Goal: Transaction & Acquisition: Purchase product/service

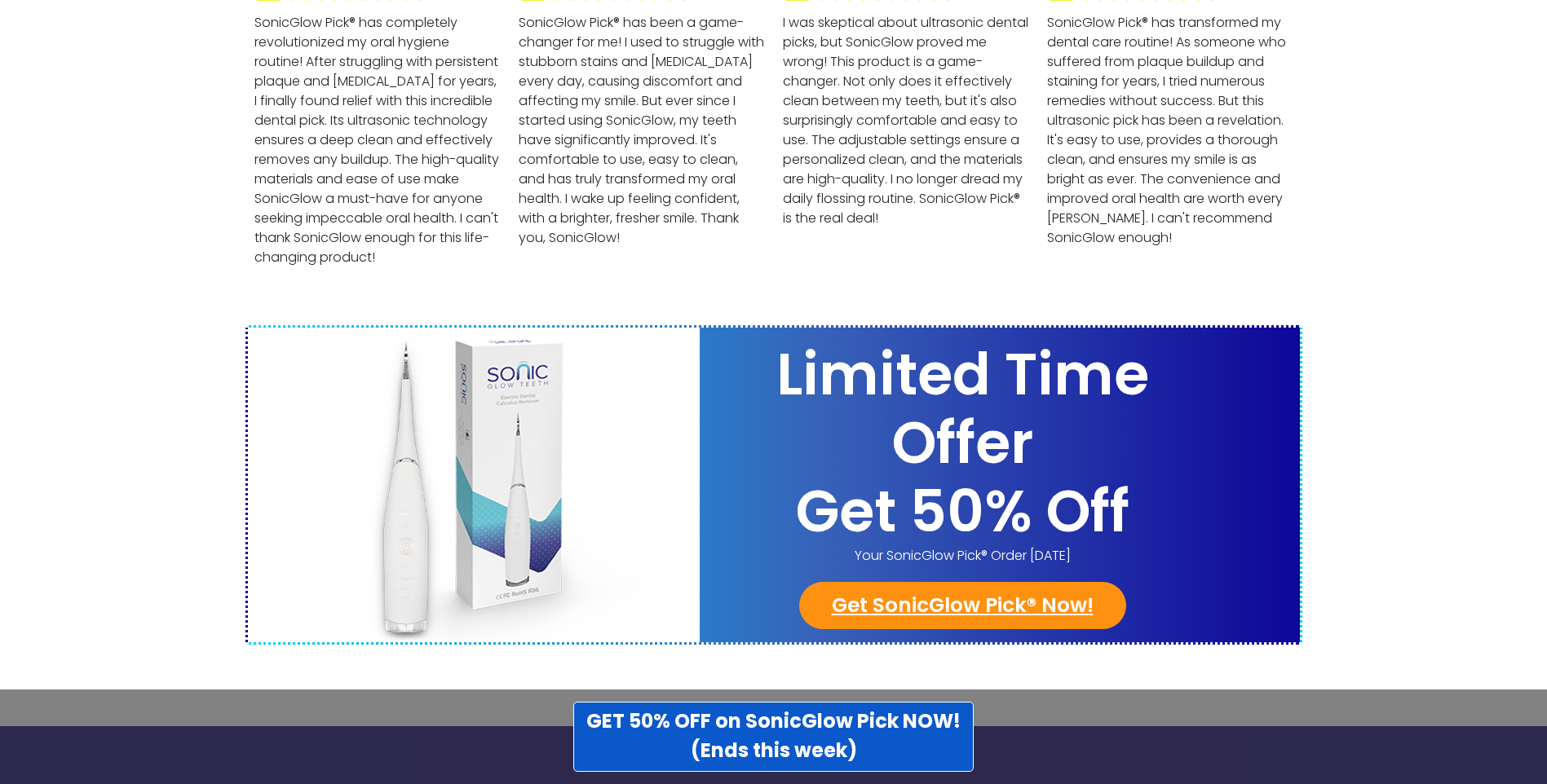
scroll to position [6246, 0]
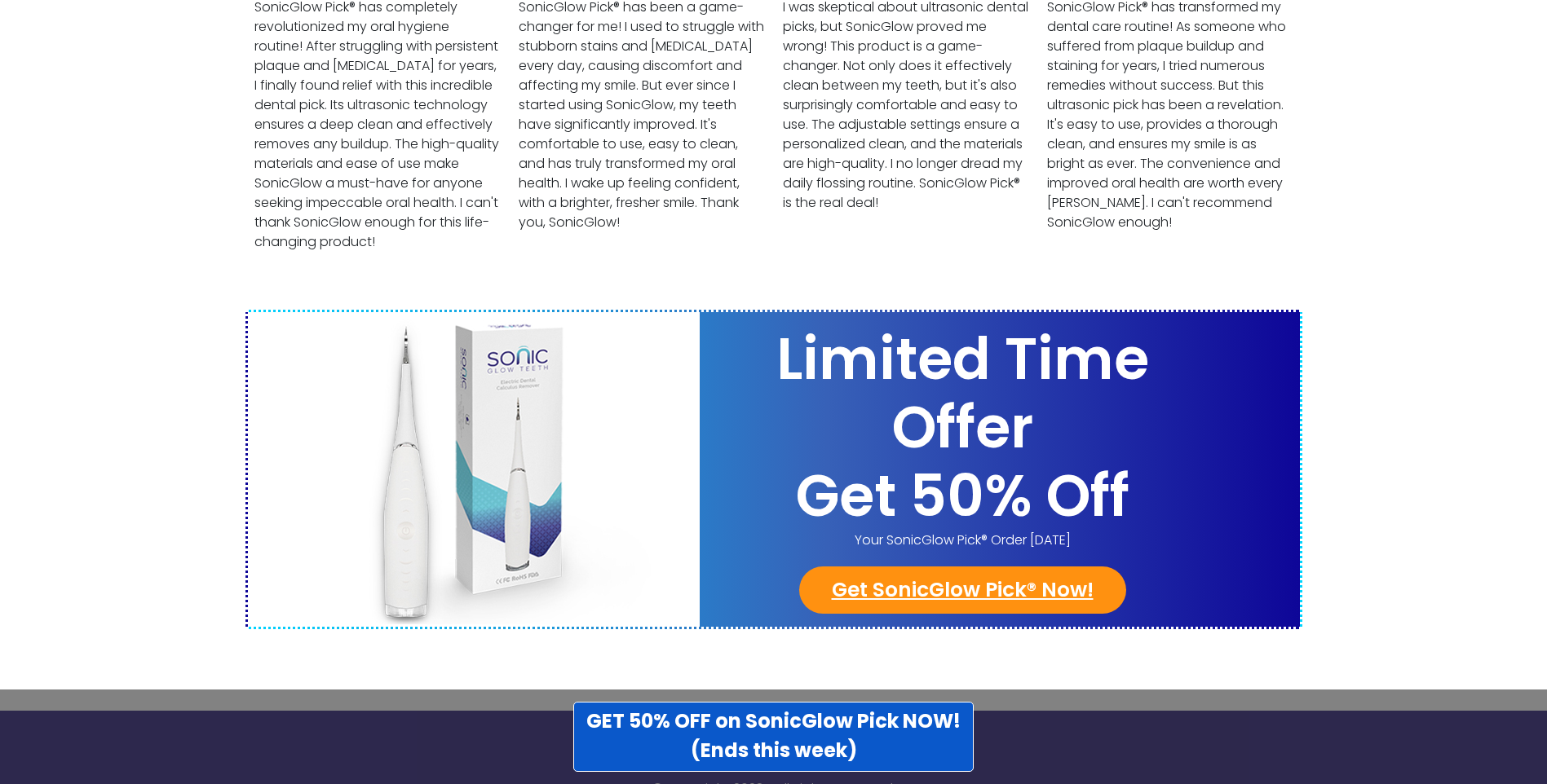
click at [1076, 472] on h2 "Get 50% Off" at bounding box center [963, 496] width 526 height 69
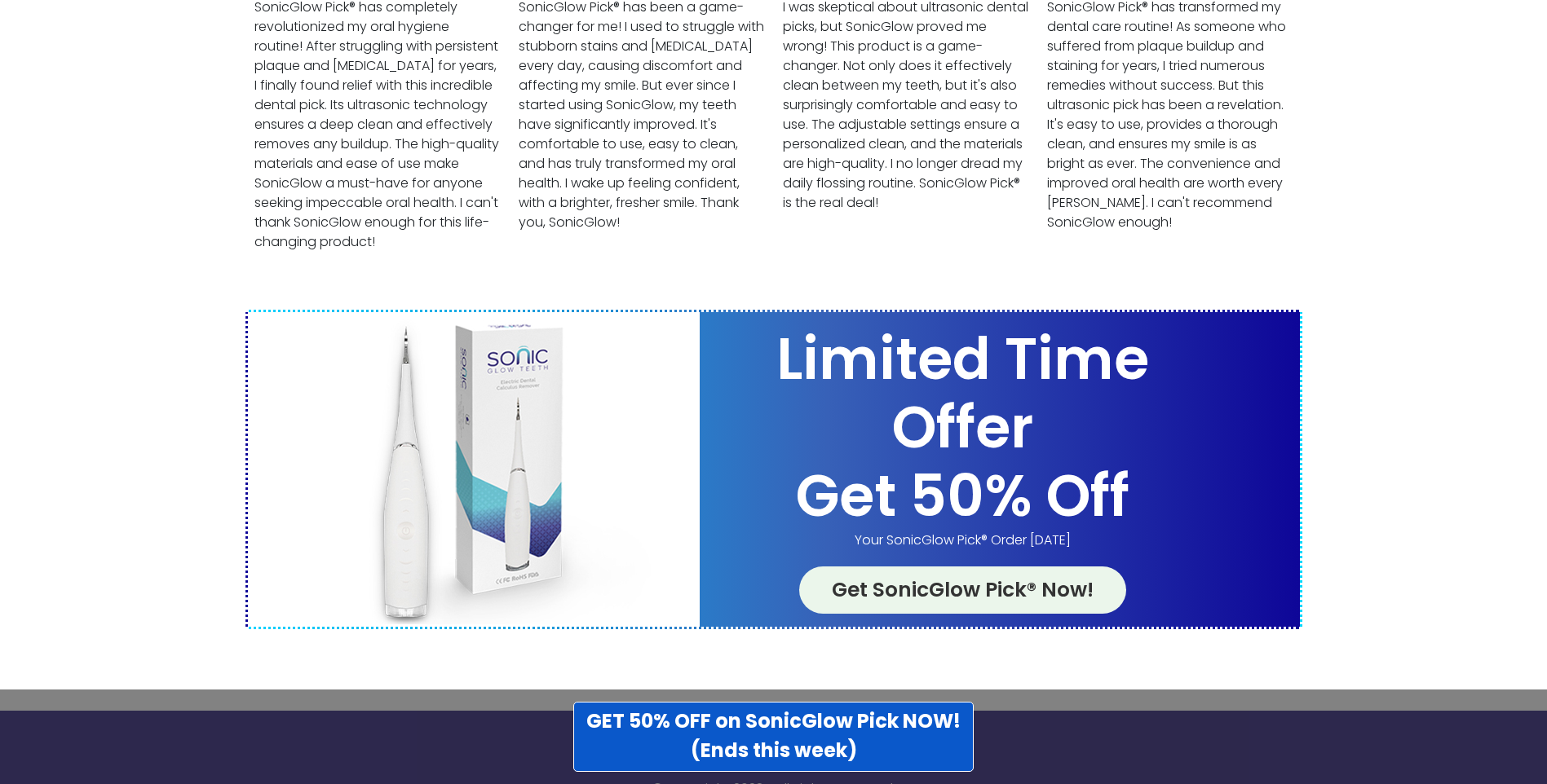
click at [1060, 567] on link "Get SonicGlow Pick® Now!" at bounding box center [963, 590] width 327 height 47
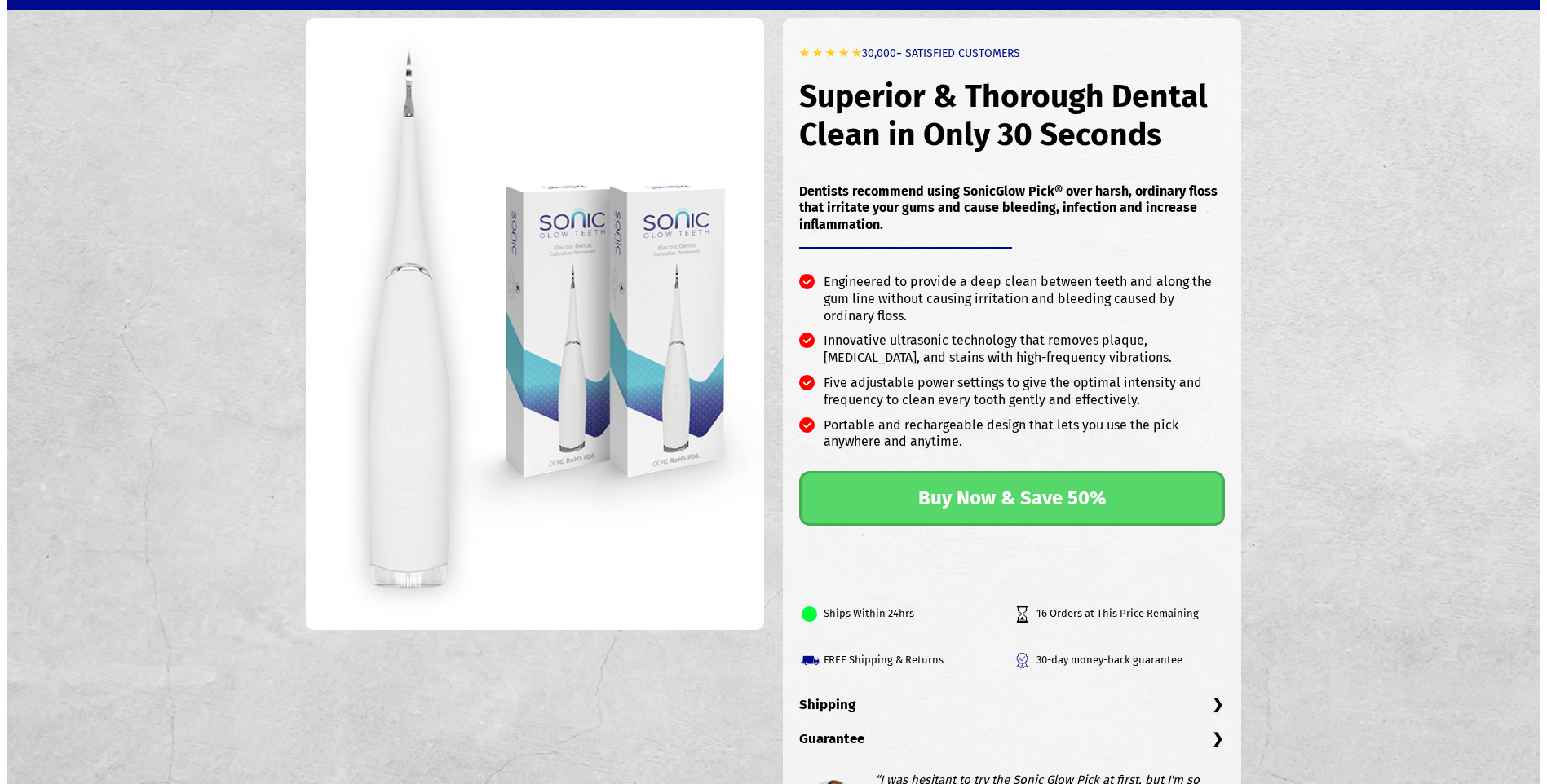
scroll to position [68, 0]
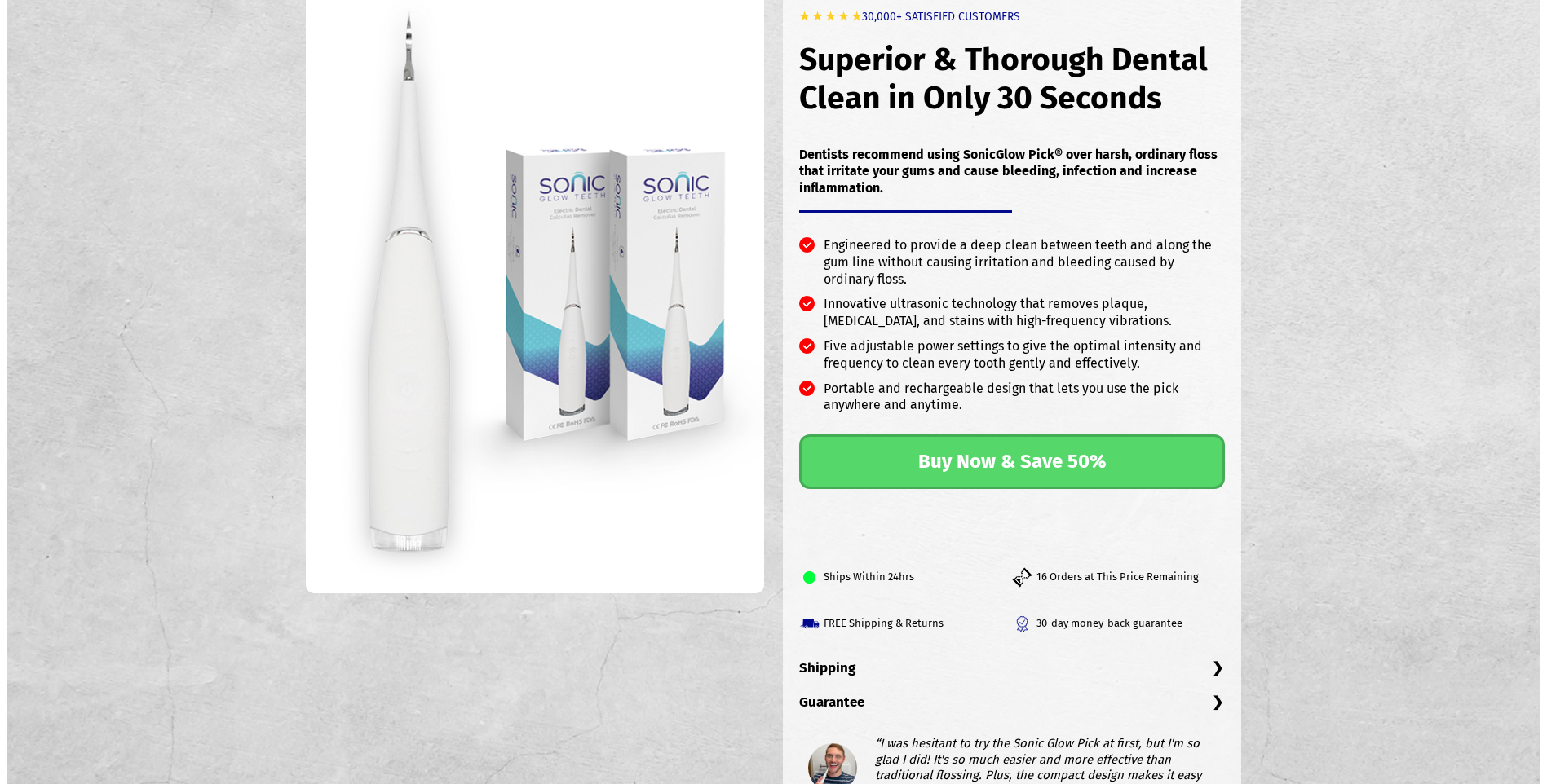
click at [1168, 460] on link "Buy Now & Save 50%" at bounding box center [1012, 461] width 426 height 54
